Goal: Information Seeking & Learning: Learn about a topic

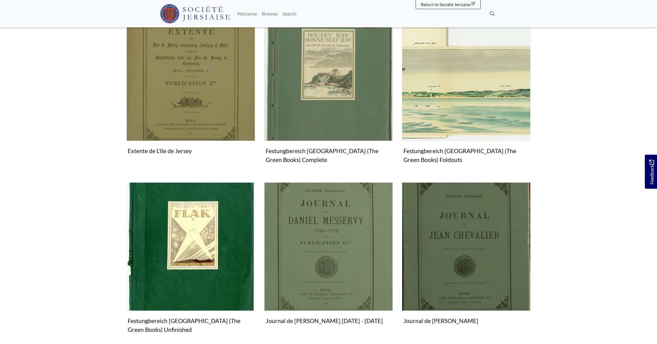
scroll to position [659, 0]
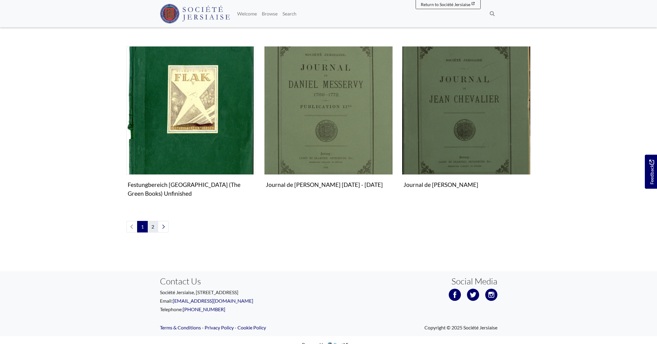
click at [153, 226] on link "2" at bounding box center [152, 227] width 11 height 12
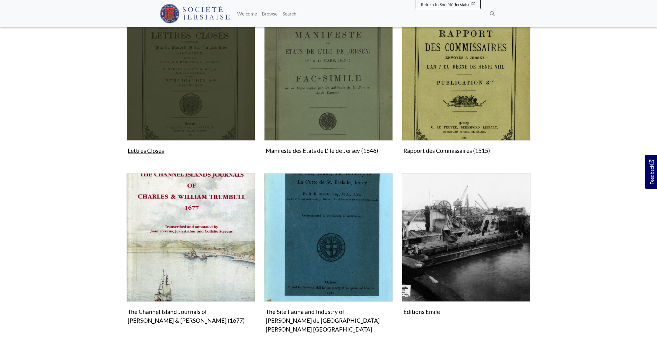
scroll to position [214, 0]
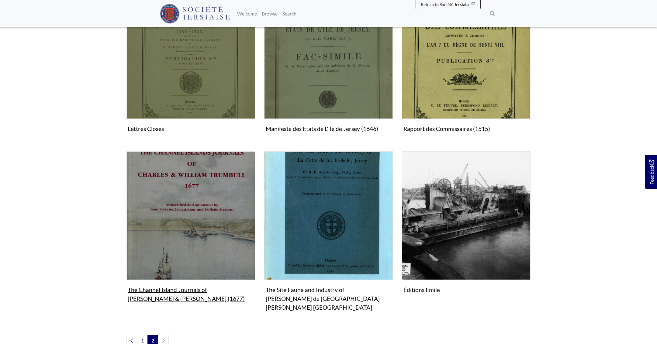
click at [201, 212] on img "Subcollection" at bounding box center [190, 215] width 129 height 129
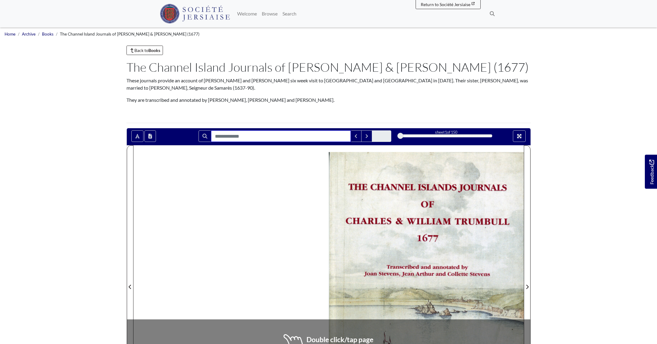
click at [293, 138] on input "Search for" at bounding box center [281, 136] width 140 height 12
type input "*****"
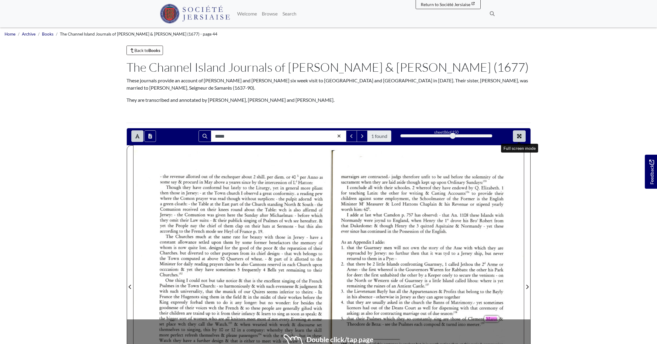
click at [518, 137] on icon "Full screen mode" at bounding box center [519, 136] width 5 height 5
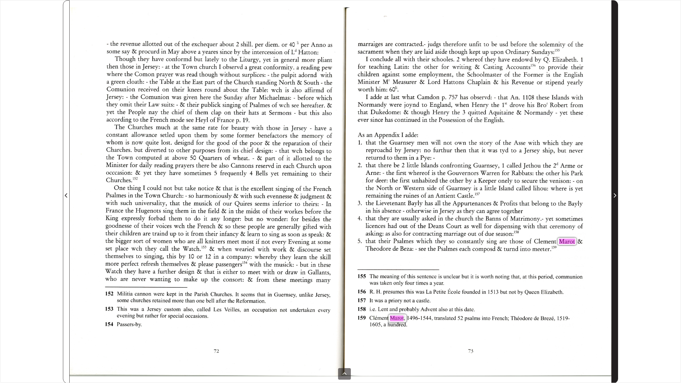
click at [615, 196] on icon "Next Page" at bounding box center [615, 195] width 2 height 4
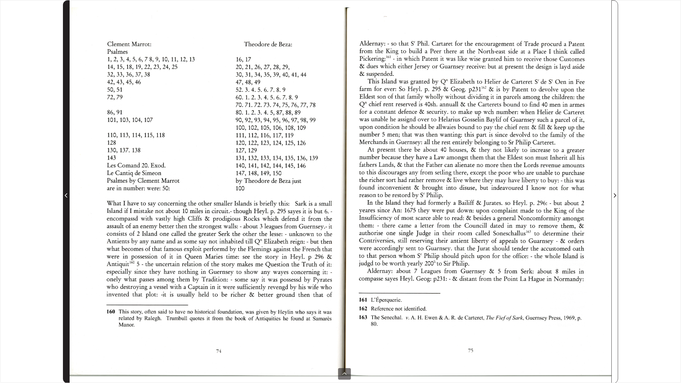
click at [68, 194] on icon "Previous Page" at bounding box center [66, 195] width 3 height 5
